Goal: Communication & Community: Ask a question

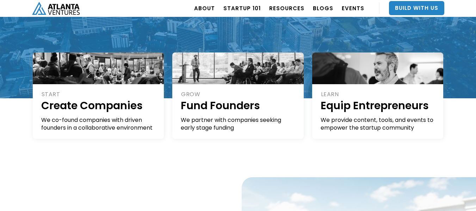
scroll to position [147, 0]
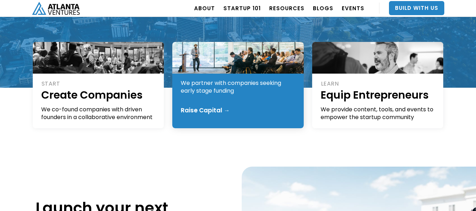
click at [206, 111] on div "Raise Capital →" at bounding box center [205, 110] width 49 height 7
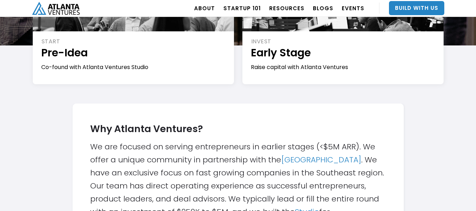
scroll to position [149, 0]
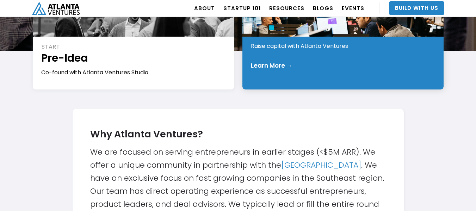
click at [288, 53] on div "INVEST Early Stage Raise capital with Atlanta Ventures Learn More →" at bounding box center [342, 47] width 201 height 84
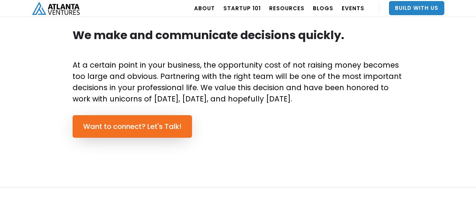
scroll to position [519, 0]
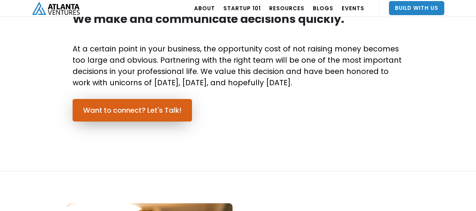
click at [176, 106] on link "Want to connect? Let's Talk!" at bounding box center [132, 110] width 119 height 23
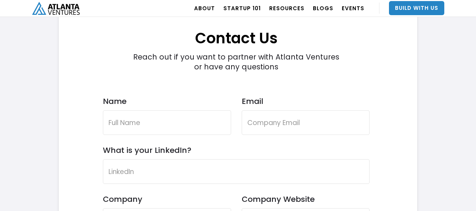
scroll to position [2046, 0]
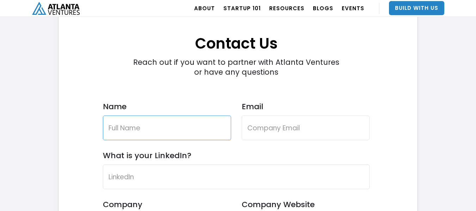
click at [158, 132] on input "Name" at bounding box center [167, 127] width 128 height 25
type input "Hugh A Gayle"
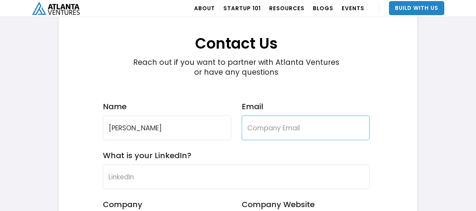
type input "gaylehugh@gmail.com"
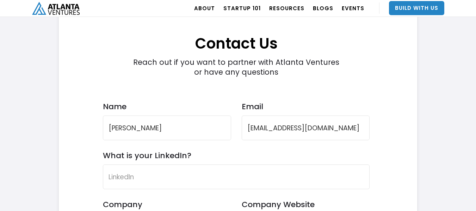
type input "Hugh Gayle"
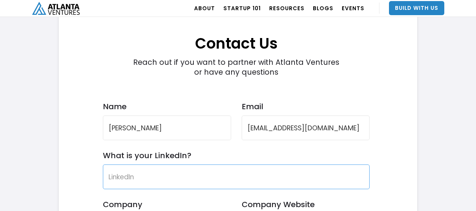
click at [206, 180] on input "What is your LinkedIn?" at bounding box center [236, 176] width 267 height 25
paste input "https://www.linkedin.com/in/hughgaylejr/"
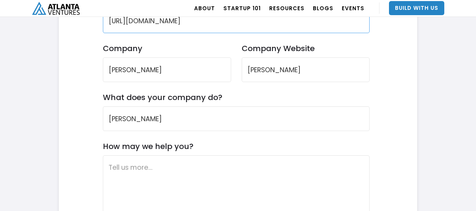
scroll to position [2191, 0]
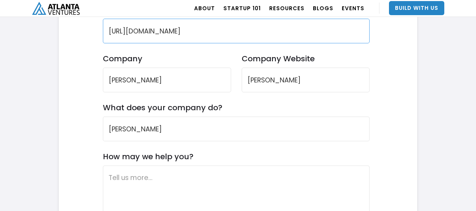
type input "https://www.linkedin.com/in/hughgaylejr/"
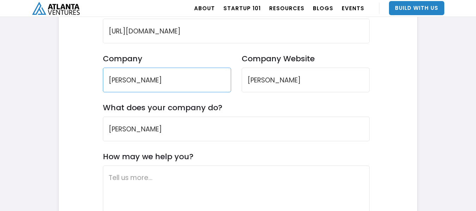
click at [156, 86] on input "Hugh Gayle" at bounding box center [167, 80] width 128 height 25
type input "Proclean USA"
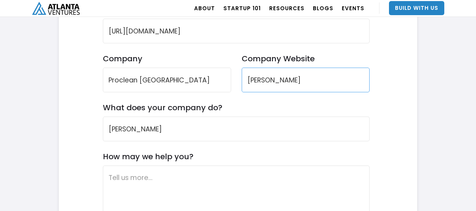
click at [269, 83] on input "Hugh Gayle" at bounding box center [305, 80] width 128 height 25
type input "P"
type input "procleanusa.com"
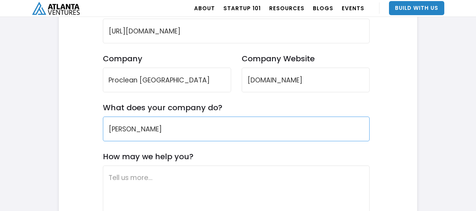
click at [192, 118] on input "Hugh Gayle" at bounding box center [236, 129] width 267 height 25
click at [184, 124] on input "Hugh Gayle" at bounding box center [236, 129] width 267 height 25
type input "C"
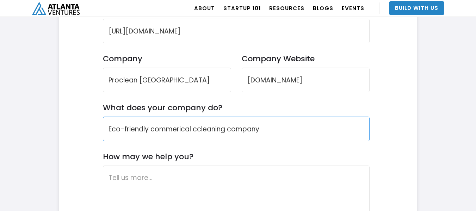
click at [198, 130] on input "Eco-friendly commerical ccleaning company" at bounding box center [236, 129] width 267 height 25
click at [168, 124] on input "Eco-friendly commerical cleaning company" at bounding box center [236, 129] width 267 height 25
type input "Eco-friendly commerical cleaning company"
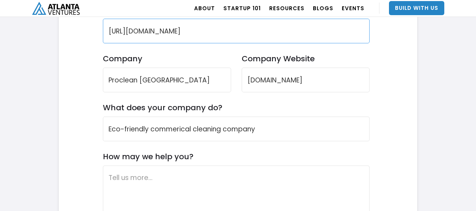
drag, startPoint x: 168, startPoint y: 124, endPoint x: 189, endPoint y: 31, distance: 95.2
click at [189, 31] on input "https://www.linkedin.com/in/hughgaylejr/" at bounding box center [236, 31] width 267 height 25
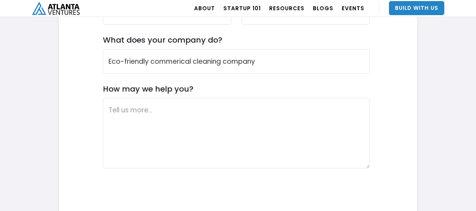
scroll to position [2264, 0]
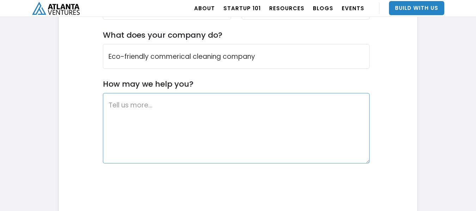
click at [138, 122] on textarea "How may we help you?" at bounding box center [236, 128] width 267 height 70
click at [239, 132] on textarea "How may we help you?" at bounding box center [236, 128] width 267 height 70
paste textarea "I would like the opportunity to speak with you about my new company, Pro-clean …"
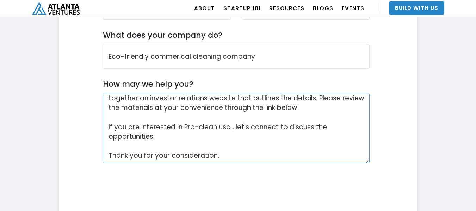
scroll to position [0, 0]
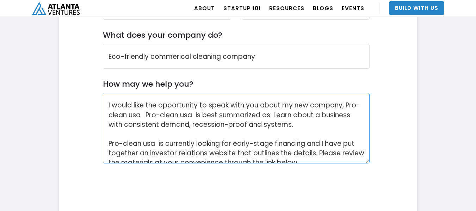
click at [107, 105] on textarea "I would like the opportunity to speak with you about my new company, Pro-clean …" at bounding box center [236, 128] width 267 height 70
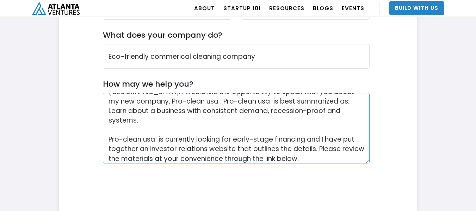
scroll to position [74, 0]
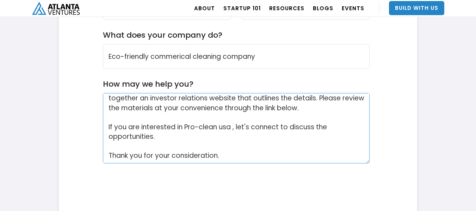
click at [256, 150] on textarea "Good day, my name is Hugh Gayle, base in Atlanta,Ga. I would like the opportuni…" at bounding box center [236, 128] width 267 height 70
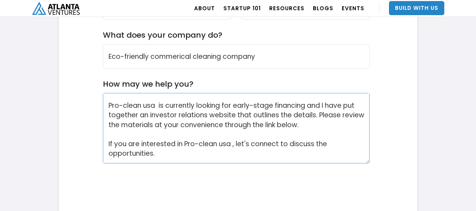
scroll to position [58, 0]
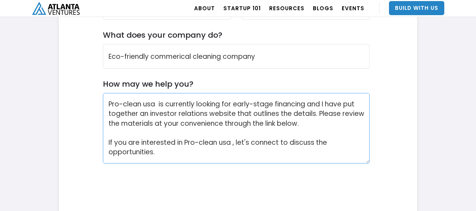
drag, startPoint x: 232, startPoint y: 133, endPoint x: 220, endPoint y: 137, distance: 12.5
click at [220, 137] on textarea "Good day, my name is Hugh Gayle, base in Atlanta,Ga. I would like the opportuni…" at bounding box center [236, 128] width 267 height 70
click at [252, 120] on textarea "Good day, my name is Hugh Gayle, base in Atlanta,Ga. I would like the opportuni…" at bounding box center [236, 128] width 267 height 70
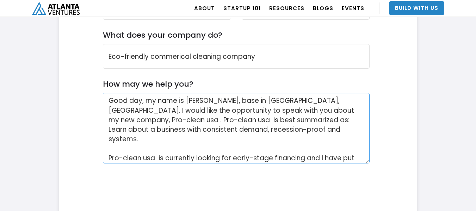
scroll to position [0, 0]
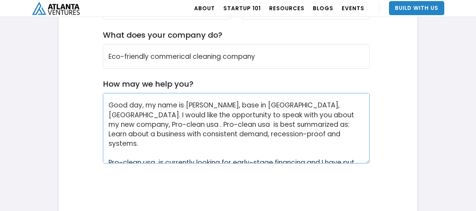
drag, startPoint x: 342, startPoint y: 115, endPoint x: 331, endPoint y: 117, distance: 11.8
click at [331, 117] on textarea "Good day, my name is Hugh Gayle, base in Atlanta,Ga. I would like the opportuni…" at bounding box center [236, 128] width 267 height 70
click at [154, 122] on textarea "Good day, my name is Hugh Gayle, base in Atlanta,Ga. I would like the opportuni…" at bounding box center [236, 128] width 267 height 70
type textarea "Good day, my name is Hugh Gayle, base in Atlanta,Ga. I would like the opportuni…"
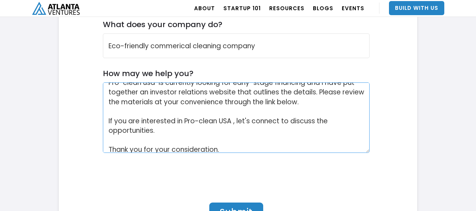
scroll to position [77, 0]
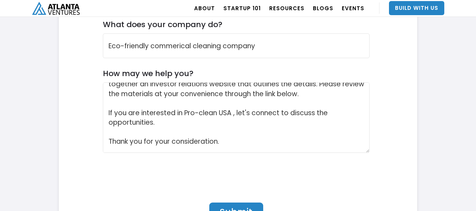
click at [252, 205] on input "Submit" at bounding box center [236, 211] width 54 height 19
type input "Please wait..."
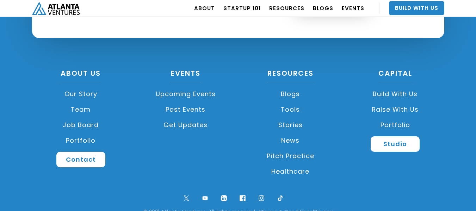
scroll to position [1965, 0]
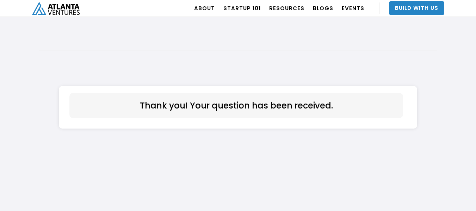
click at [67, 11] on img "home" at bounding box center [56, 8] width 48 height 13
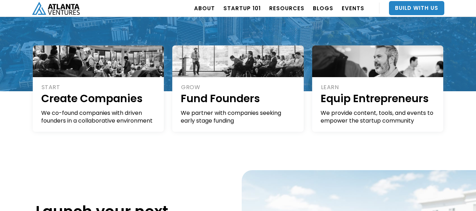
scroll to position [147, 0]
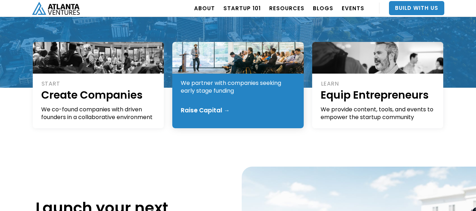
click at [223, 113] on div "Raise Capital →" at bounding box center [205, 110] width 49 height 7
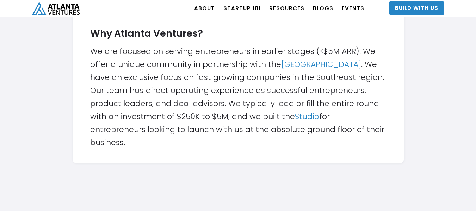
scroll to position [224, 0]
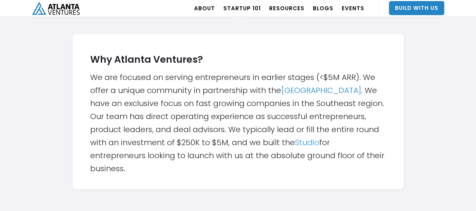
click at [302, 137] on link "Studio" at bounding box center [307, 142] width 24 height 11
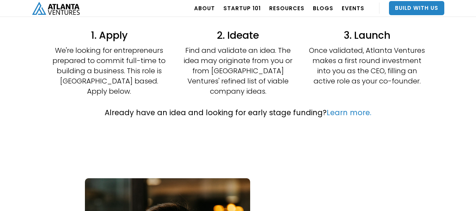
scroll to position [227, 0]
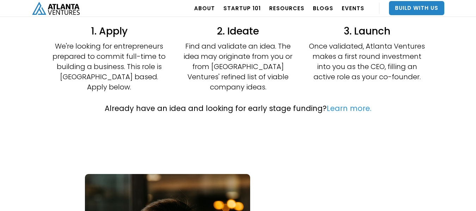
click at [346, 103] on link "Learn more." at bounding box center [348, 108] width 45 height 10
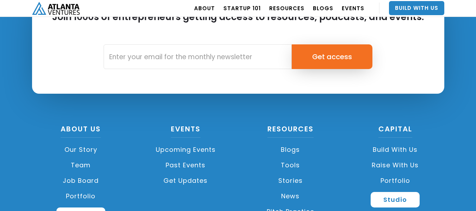
scroll to position [1029, 0]
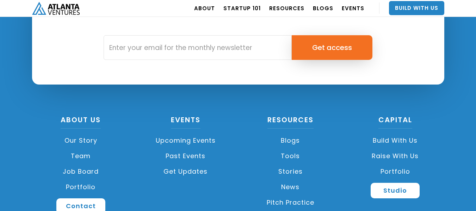
click at [383, 153] on link "Raise with Us" at bounding box center [395, 155] width 98 height 15
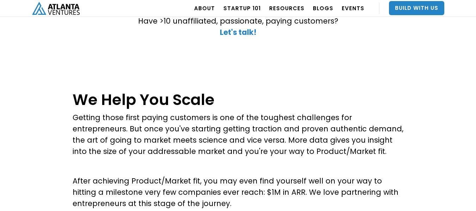
scroll to position [201, 0]
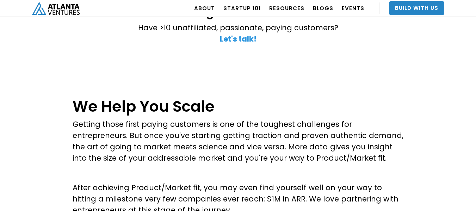
click at [242, 42] on strong "Let's talk!" at bounding box center [238, 39] width 37 height 10
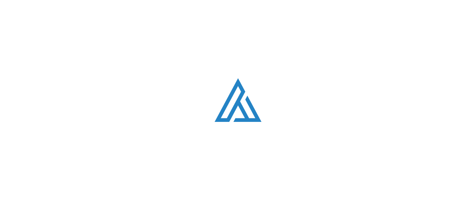
scroll to position [1988, 0]
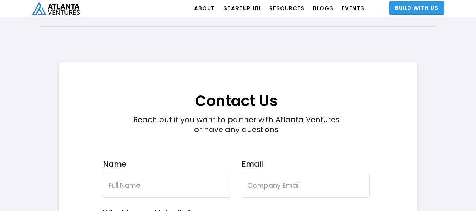
click at [413, 11] on link "Build With Us" at bounding box center [416, 8] width 55 height 14
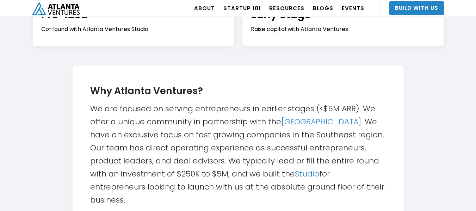
scroll to position [172, 0]
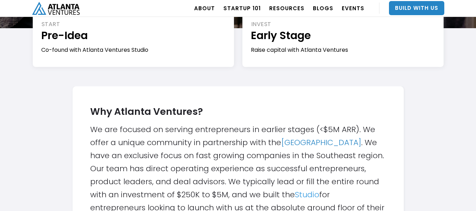
click at [304, 196] on link "Studio" at bounding box center [307, 194] width 24 height 11
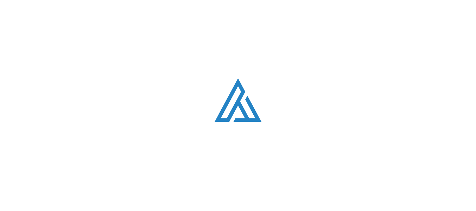
scroll to position [172, 0]
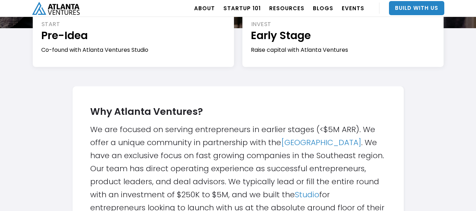
click at [308, 69] on div "INVEST Early Stage Raise capital with Atlanta Ventures Learn More →" at bounding box center [342, 34] width 209 height 104
click at [300, 145] on link "[GEOGRAPHIC_DATA]" at bounding box center [321, 142] width 80 height 11
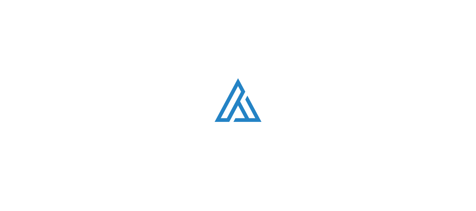
scroll to position [172, 0]
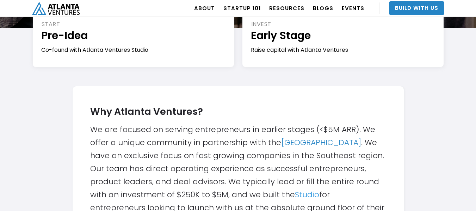
click at [310, 192] on link "Studio" at bounding box center [307, 194] width 24 height 11
